Goal: Go to known website: Access a specific website the user already knows

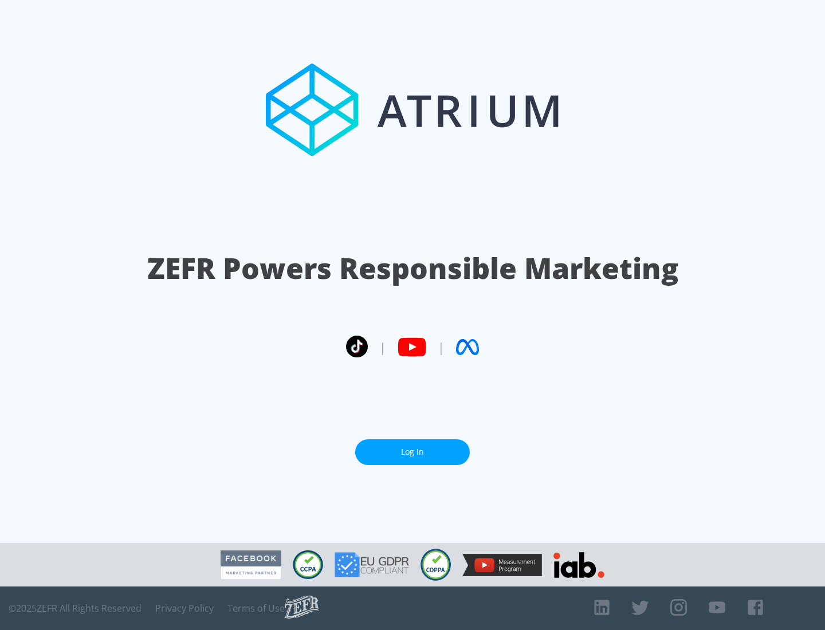
click at [412, 452] on link "Log In" at bounding box center [412, 452] width 115 height 26
